Goal: Task Accomplishment & Management: Manage account settings

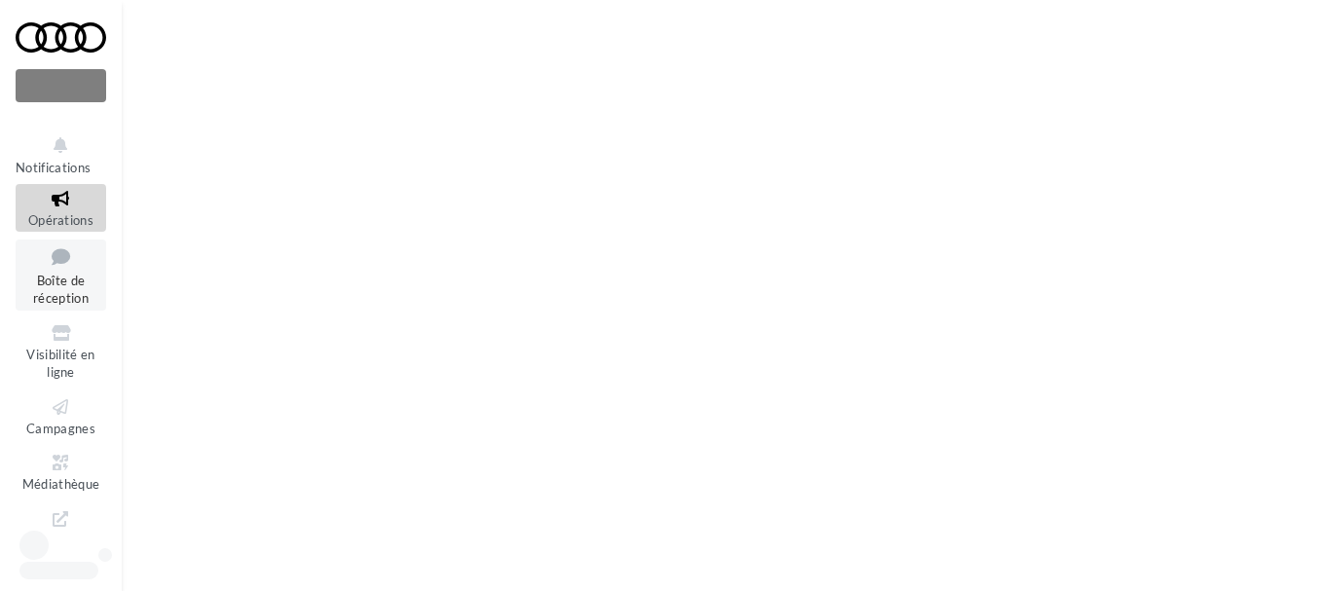
click at [46, 273] on span "Boîte de réception" at bounding box center [60, 290] width 55 height 34
click at [55, 287] on span "Boîte de réception" at bounding box center [60, 290] width 55 height 34
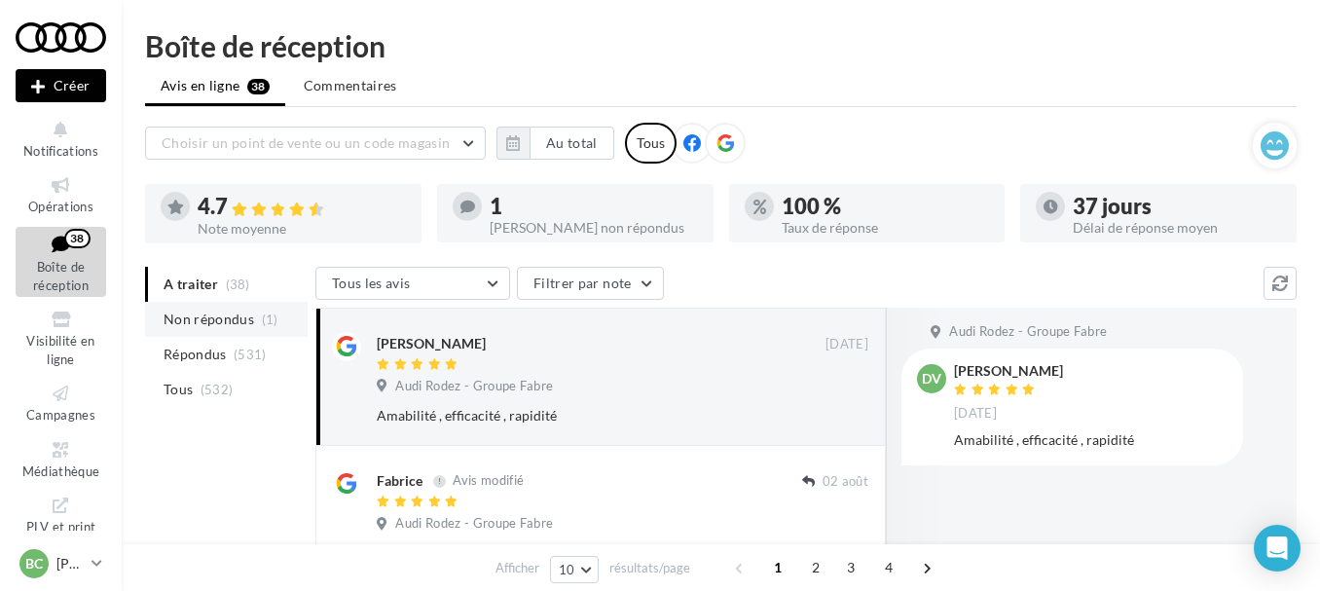
click at [188, 317] on span "Non répondus" at bounding box center [209, 319] width 91 height 19
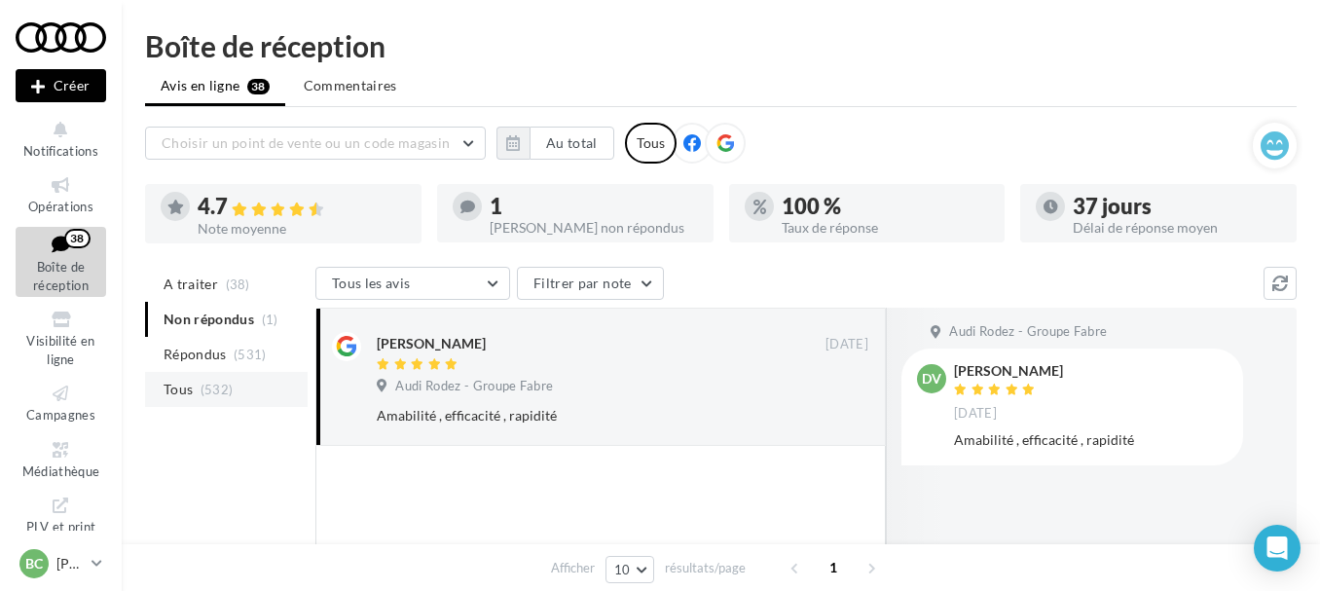
click at [186, 384] on span "Tous" at bounding box center [178, 389] width 29 height 19
